Goal: Information Seeking & Learning: Learn about a topic

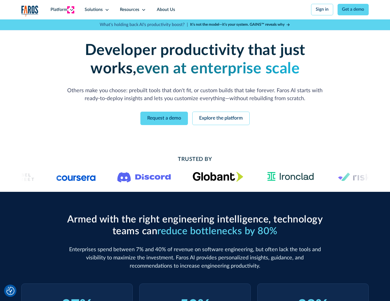
click at [71, 10] on icon at bounding box center [71, 10] width 4 height 4
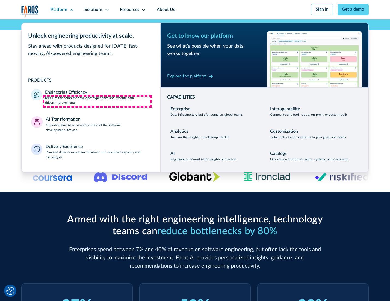
click at [97, 101] on p "Measure the complete developer experience and execute data-driven improvements" at bounding box center [97, 101] width 105 height 10
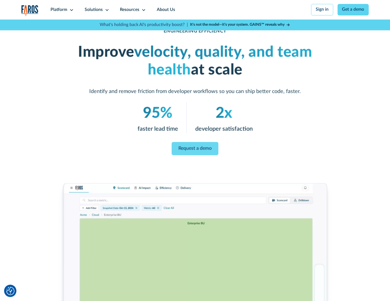
click at [195, 149] on link "Request a demo" at bounding box center [195, 148] width 47 height 13
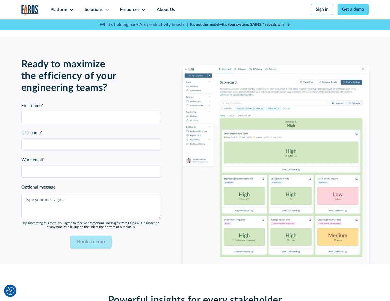
scroll to position [1189, 0]
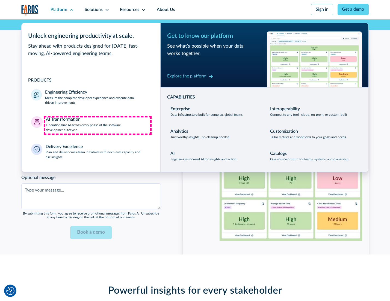
click at [98, 125] on p "Operationalize AI across every phase of the software development lifecycle" at bounding box center [98, 128] width 105 height 10
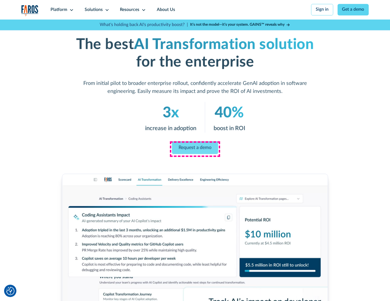
click at [195, 148] on link "Request a demo" at bounding box center [195, 147] width 46 height 13
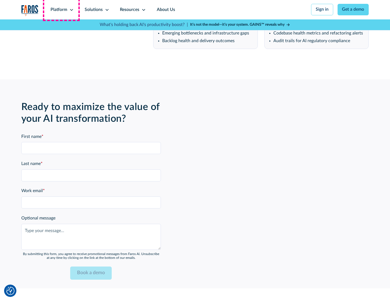
click at [61, 10] on div "Platform" at bounding box center [59, 10] width 17 height 7
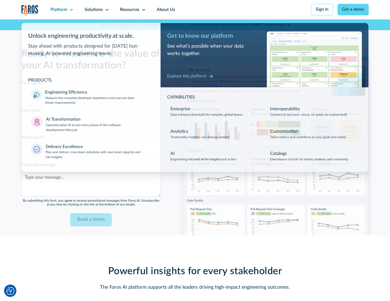
scroll to position [1321, 0]
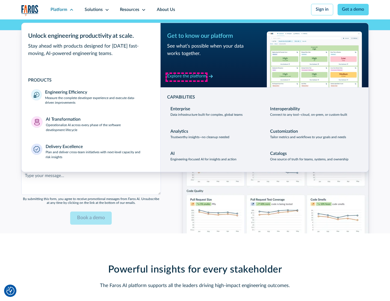
click at [187, 77] on div "Explore the platform" at bounding box center [186, 76] width 39 height 7
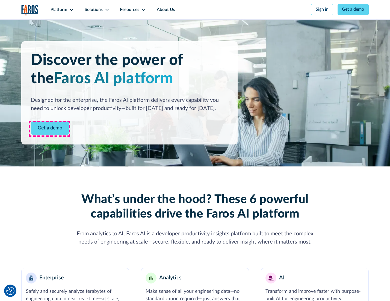
click at [49, 128] on link "Get a demo" at bounding box center [50, 127] width 38 height 13
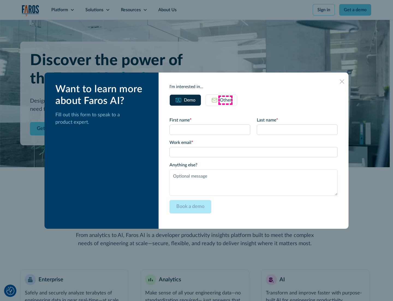
click at [226, 100] on div "Other" at bounding box center [225, 100] width 11 height 7
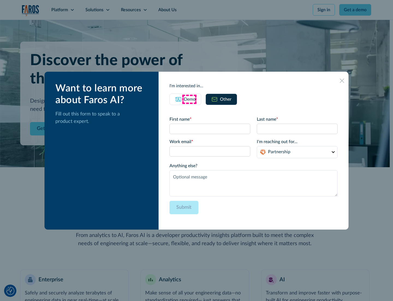
click at [189, 99] on div "Demo" at bounding box center [189, 99] width 11 height 7
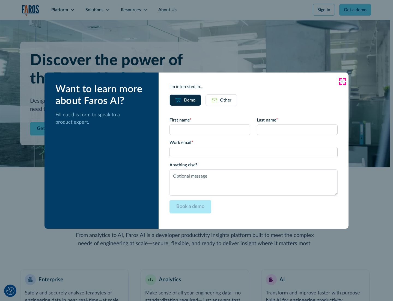
click at [343, 81] on icon at bounding box center [342, 81] width 4 height 4
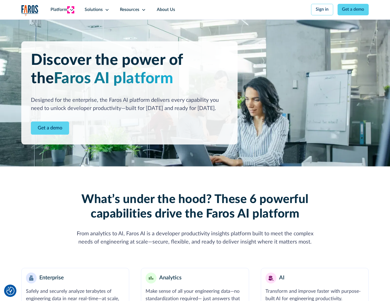
click at [71, 10] on icon at bounding box center [71, 10] width 4 height 4
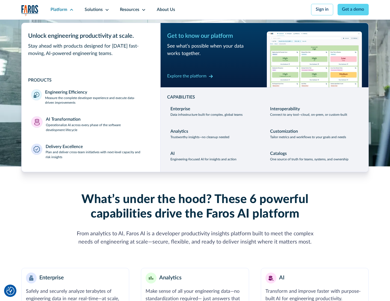
click at [98, 156] on p "Plan and deliver cross-team initiatives with next-level capacity and risk insig…" at bounding box center [98, 155] width 105 height 10
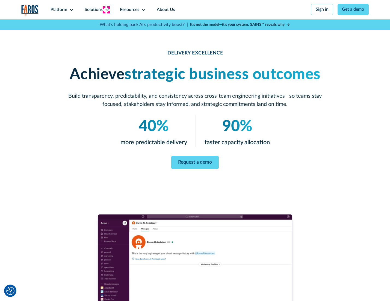
click at [106, 10] on icon at bounding box center [107, 10] width 4 height 4
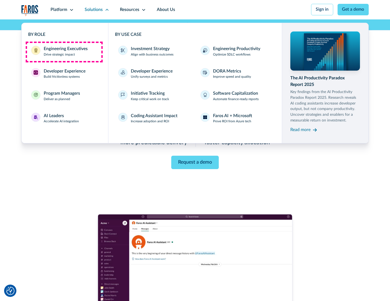
click at [64, 52] on div "Engineering Executives" at bounding box center [66, 49] width 44 height 7
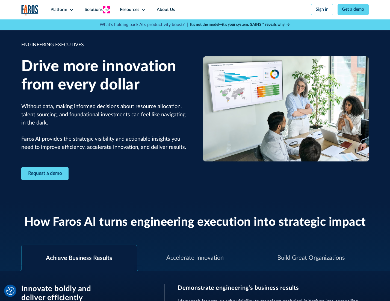
click at [106, 10] on icon at bounding box center [107, 10] width 4 height 4
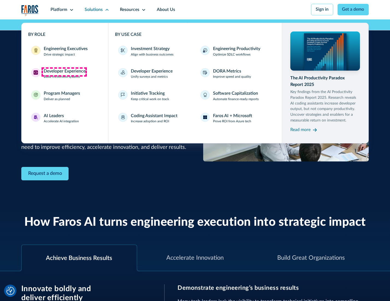
click at [64, 72] on div "Developer Experience" at bounding box center [65, 71] width 42 height 7
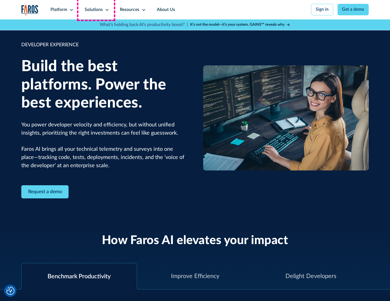
click at [96, 10] on div "Solutions" at bounding box center [94, 10] width 18 height 7
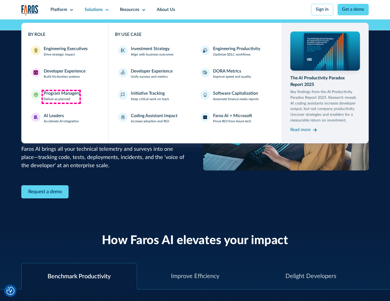
click at [61, 96] on div "Program Managers" at bounding box center [62, 93] width 36 height 7
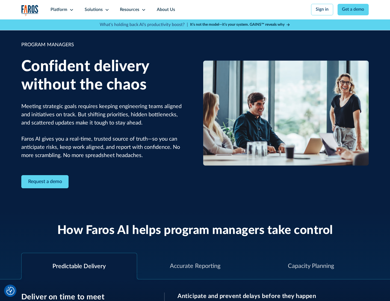
click at [106, 10] on icon at bounding box center [107, 10] width 4 height 4
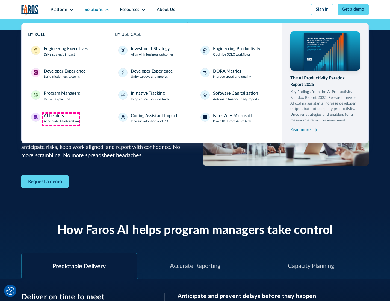
click at [61, 119] on div "AI Leaders" at bounding box center [54, 116] width 20 height 7
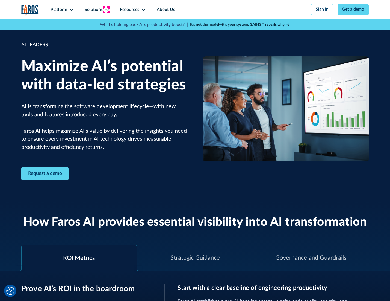
click at [106, 10] on icon at bounding box center [107, 10] width 4 height 4
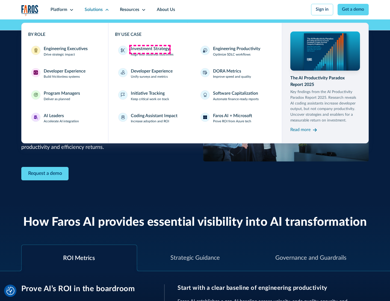
click at [150, 49] on div "Investment Strategy" at bounding box center [150, 49] width 39 height 7
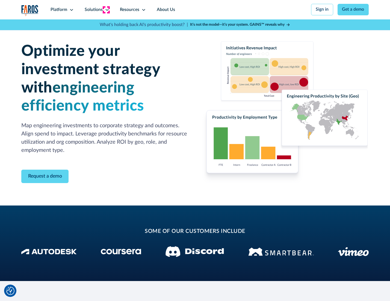
click at [106, 10] on icon at bounding box center [107, 10] width 4 height 4
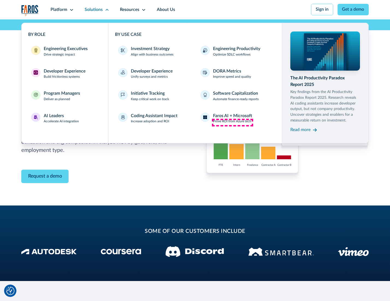
click at [233, 122] on p "Prove ROI from Azure tech" at bounding box center [232, 121] width 38 height 5
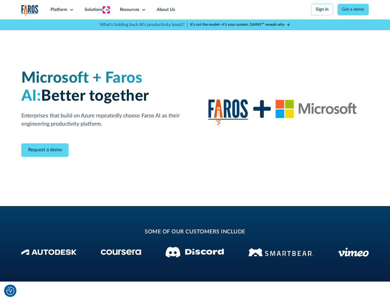
click at [106, 10] on icon at bounding box center [107, 10] width 4 height 4
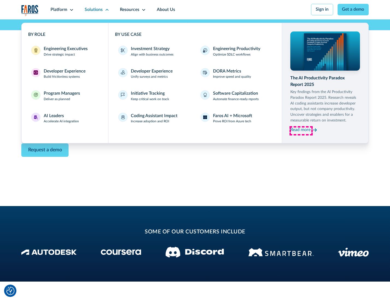
click at [301, 131] on div "Read more" at bounding box center [300, 130] width 20 height 7
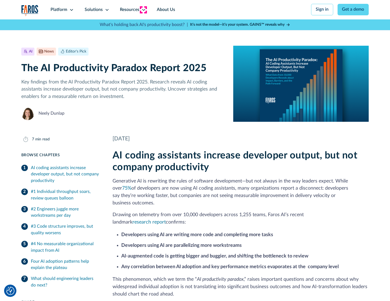
click at [143, 10] on icon at bounding box center [144, 10] width 4 height 4
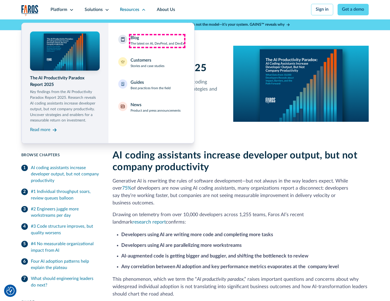
click at [157, 41] on div "Blog The latest on AI, DevProd, and DevEx" at bounding box center [158, 40] width 54 height 11
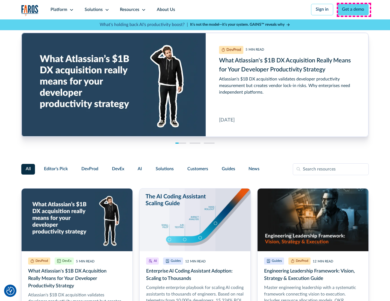
click at [354, 10] on link "Get a demo" at bounding box center [353, 9] width 31 height 11
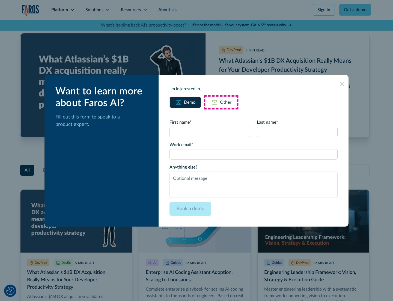
click at [221, 102] on div "Other" at bounding box center [225, 102] width 11 height 7
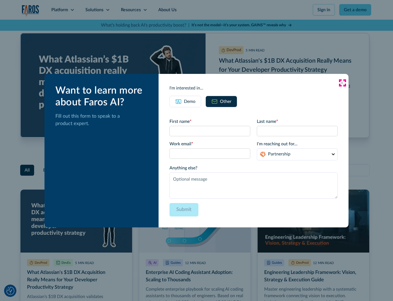
click at [343, 83] on icon at bounding box center [342, 83] width 4 height 4
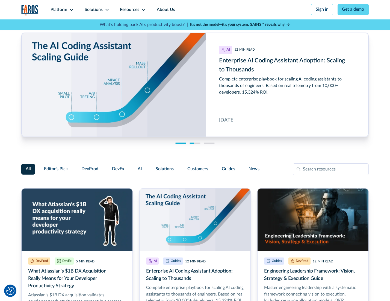
click at [165, 10] on link "About Us" at bounding box center [165, 9] width 29 height 19
